Goal: Use online tool/utility: Utilize a website feature to perform a specific function

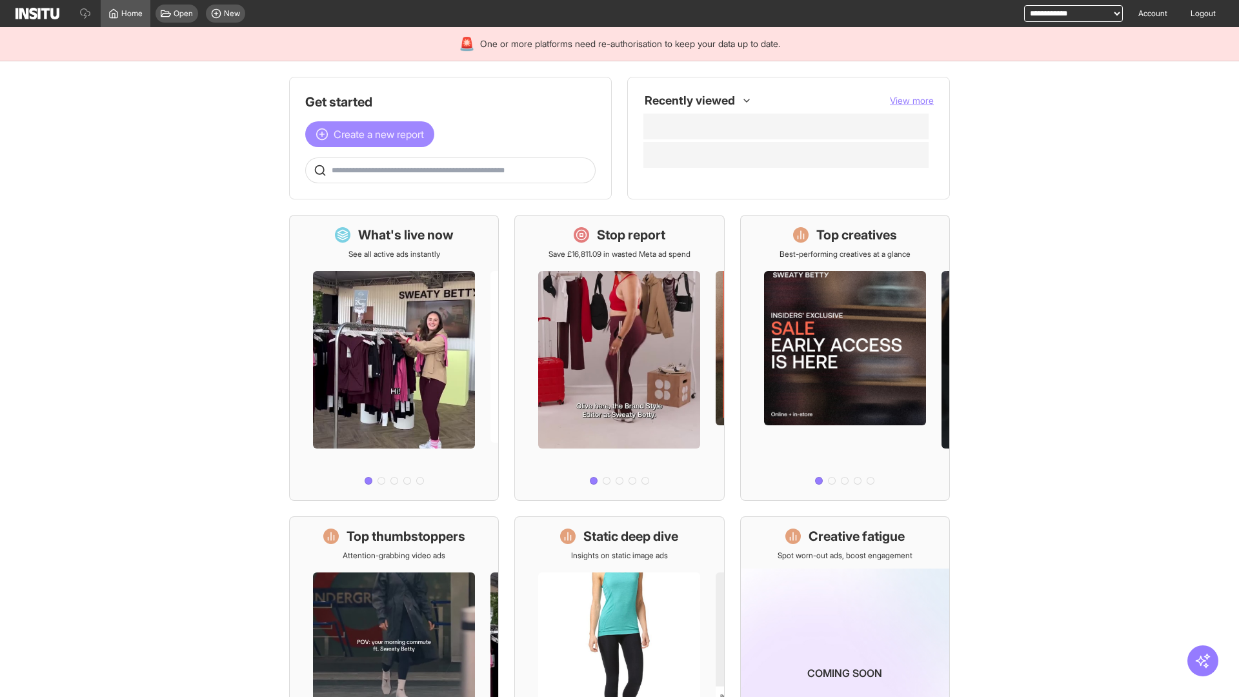
click at [373, 134] on span "Create a new report" at bounding box center [379, 134] width 90 height 15
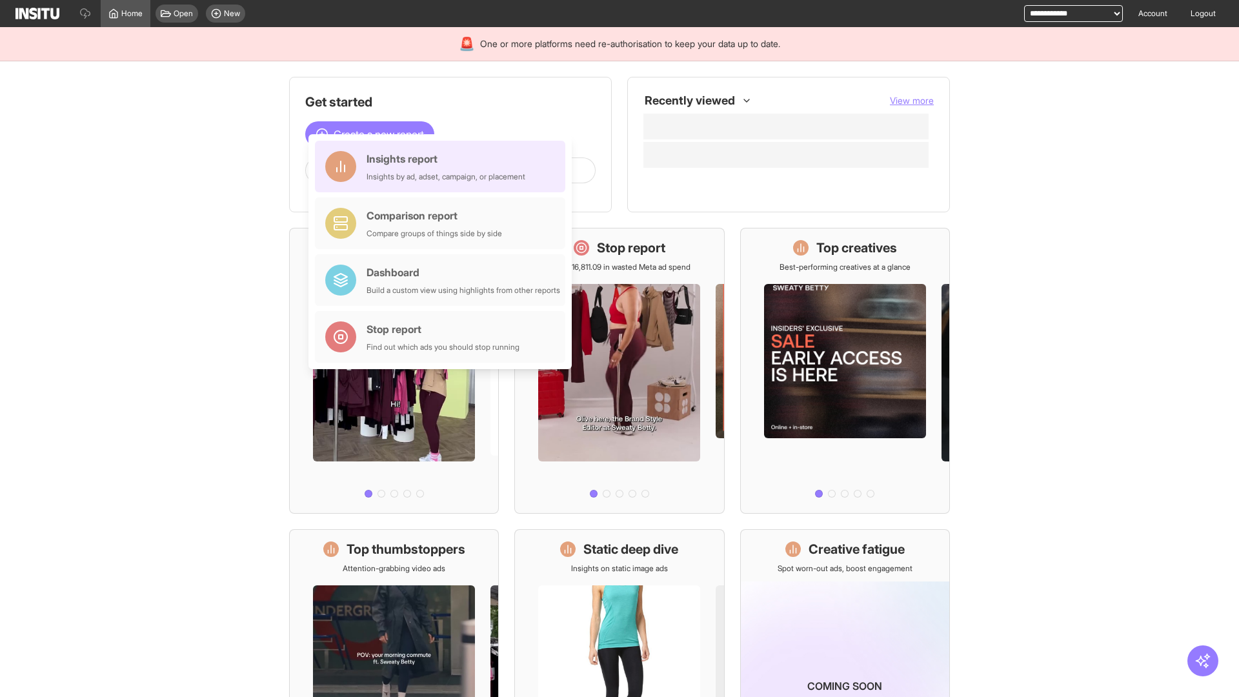
click at [443, 167] on div "Insights report Insights by ad, adset, campaign, or placement" at bounding box center [446, 166] width 159 height 31
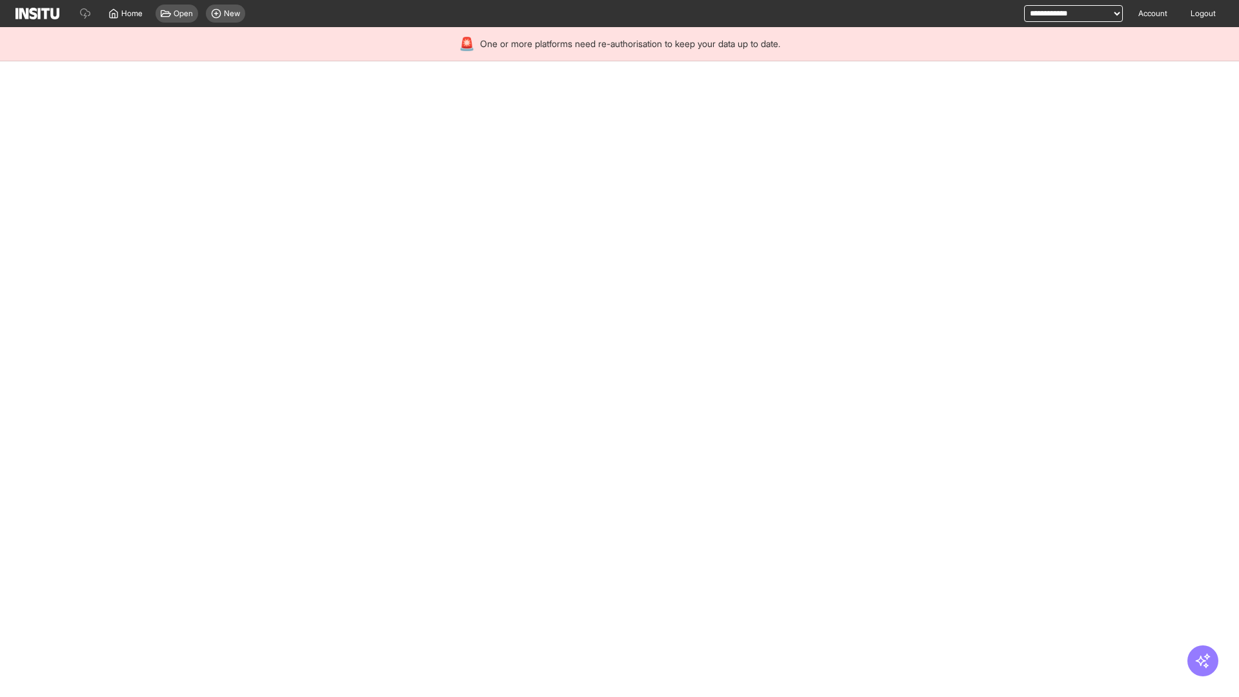
select select "**"
